Goal: Task Accomplishment & Management: Manage account settings

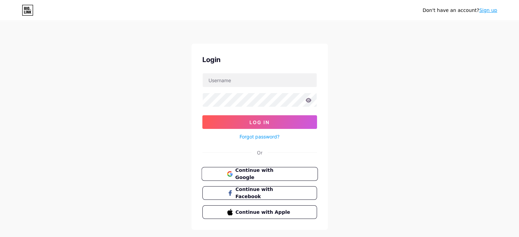
click at [266, 170] on span "Continue with Google" at bounding box center [263, 174] width 57 height 15
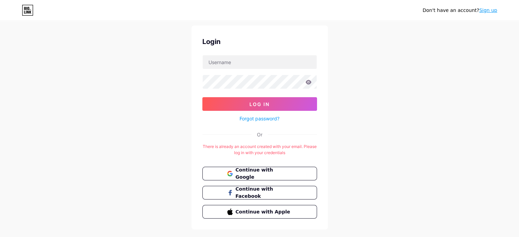
scroll to position [31, 0]
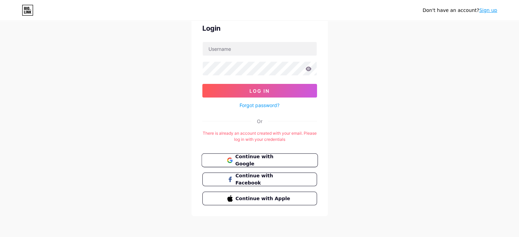
click at [259, 159] on span "Continue with Google" at bounding box center [263, 160] width 57 height 15
click at [269, 161] on span "Continue with Google" at bounding box center [263, 160] width 57 height 15
